Goal: Check status: Check status

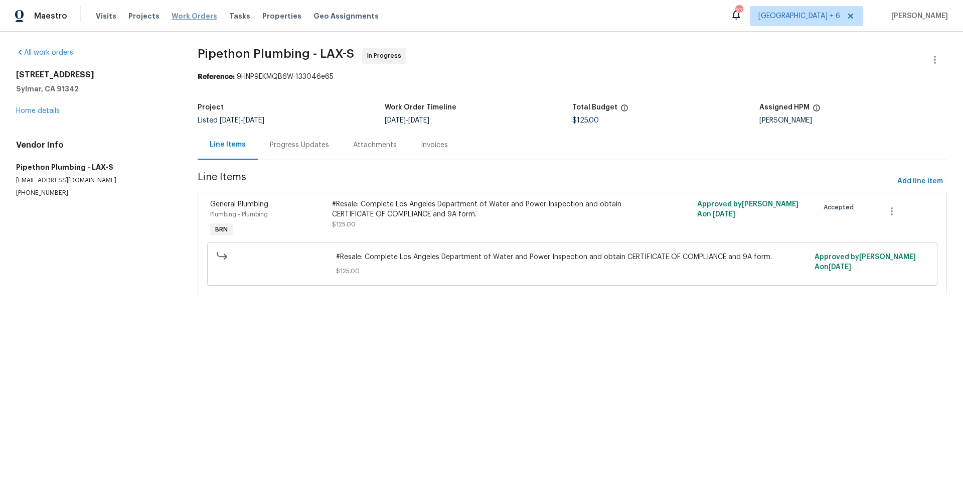
click at [193, 18] on span "Work Orders" at bounding box center [195, 16] width 46 height 10
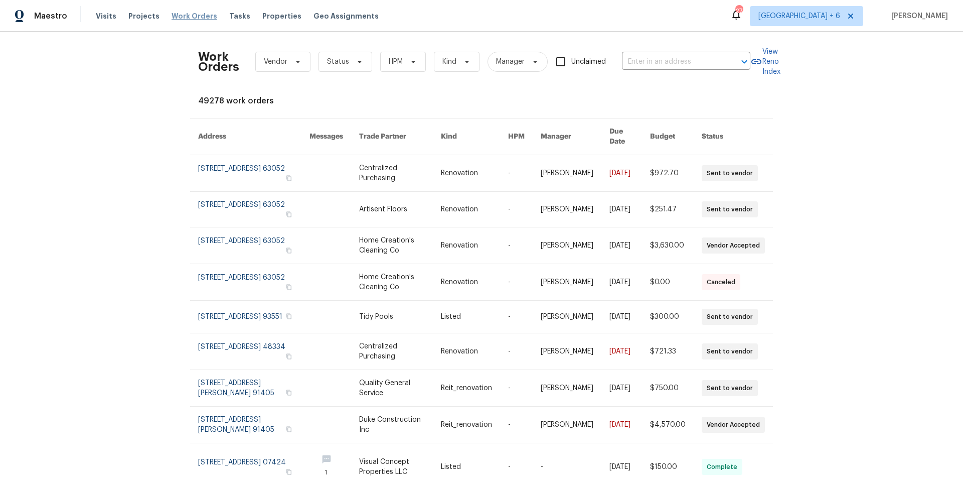
click at [192, 16] on span "Work Orders" at bounding box center [195, 16] width 46 height 10
click at [668, 60] on input "text" at bounding box center [672, 62] width 100 height 16
type input "12601 van"
click at [678, 109] on li "[STREET_ADDRESS]" at bounding box center [683, 100] width 128 height 17
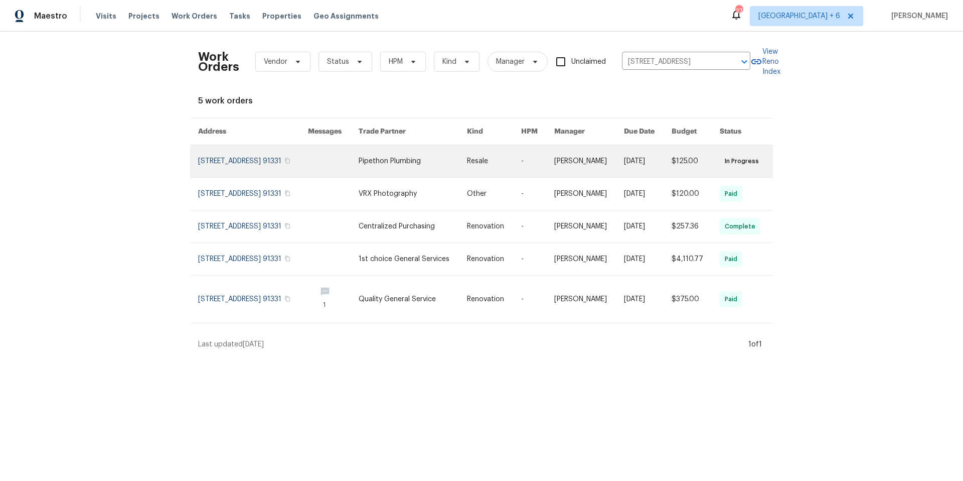
click at [247, 167] on link at bounding box center [253, 161] width 110 height 32
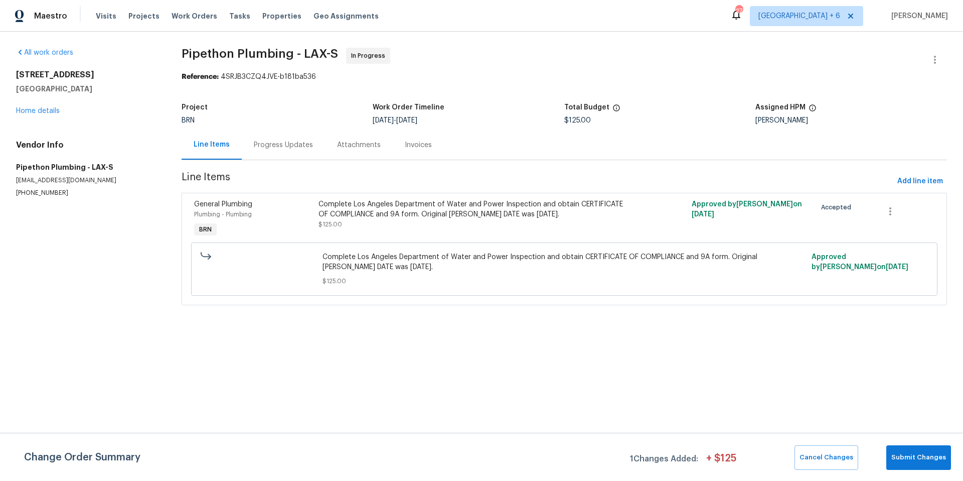
click at [260, 148] on div "Progress Updates" at bounding box center [283, 145] width 59 height 10
